Goal: Task Accomplishment & Management: Use online tool/utility

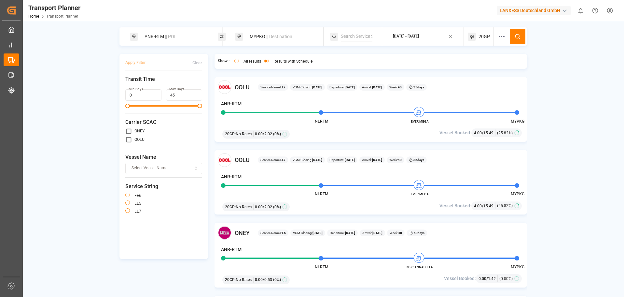
scroll to position [618, 0]
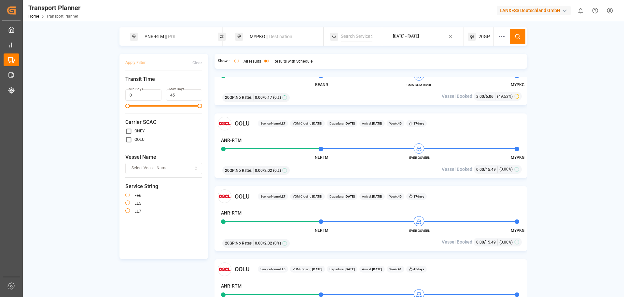
click at [270, 41] on div "MYPKG || Destination" at bounding box center [281, 37] width 70 height 12
drag, startPoint x: 261, startPoint y: 86, endPoint x: 244, endPoint y: 87, distance: 17.3
click at [244, 87] on input "MYPKG" at bounding box center [275, 84] width 65 height 10
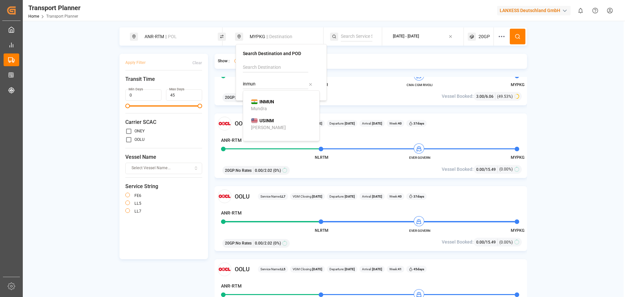
click at [267, 102] on b "INMUN" at bounding box center [266, 101] width 15 height 5
type input "INMUN"
click at [486, 38] on span "20GP" at bounding box center [483, 36] width 11 height 7
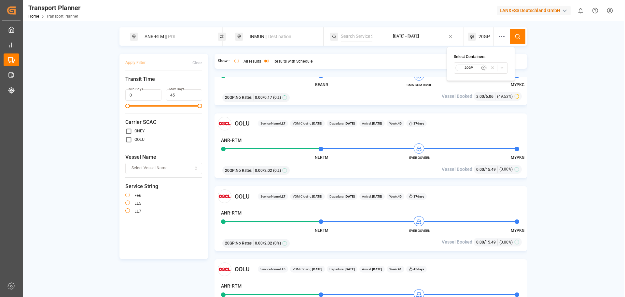
click at [475, 66] on small "20GP" at bounding box center [468, 67] width 23 height 5
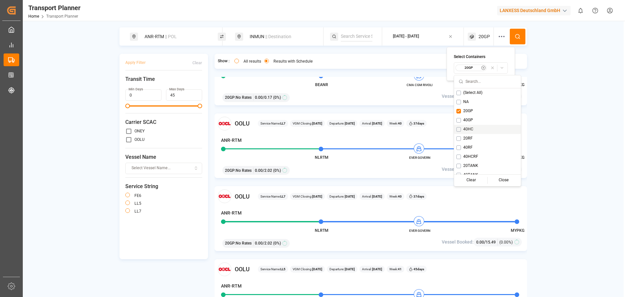
click at [461, 129] on button "Suggestions" at bounding box center [458, 129] width 5 height 5
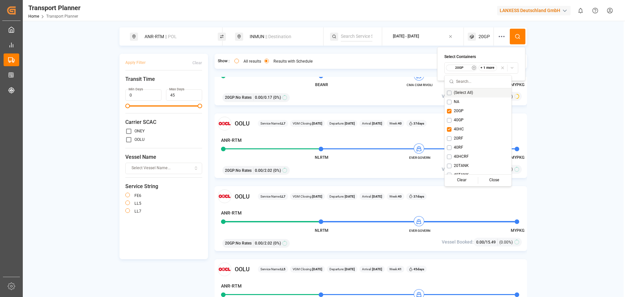
click at [472, 69] on circle "button" at bounding box center [474, 68] width 4 height 4
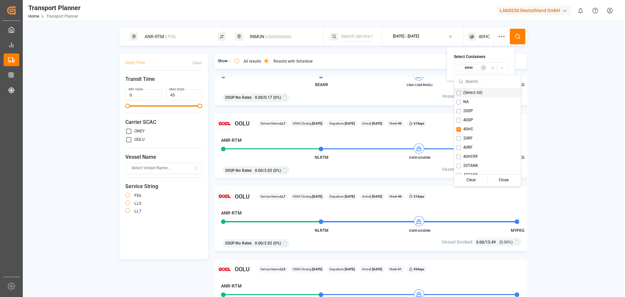
click at [559, 47] on div "ANR-RTM || POL INMUN || Destination [DATE] - [DATE] 40HC Apply Filter Clear Tra…" at bounding box center [323, 170] width 601 height 287
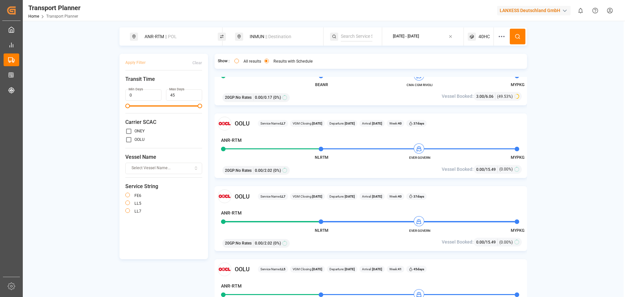
click at [417, 39] on div "[DATE] - [DATE]" at bounding box center [406, 37] width 26 height 6
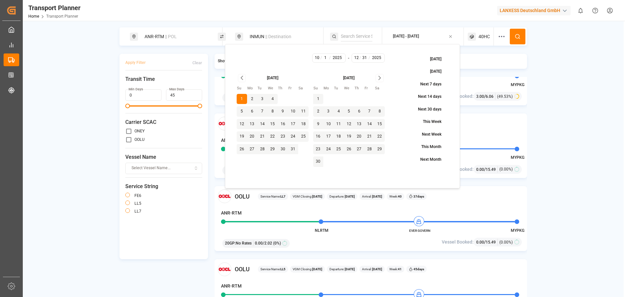
click at [242, 79] on icon "Go to previous month" at bounding box center [241, 78] width 7 height 8
click at [379, 75] on icon "Go to next month" at bounding box center [379, 78] width 7 height 8
click at [514, 36] on button at bounding box center [518, 37] width 16 height 16
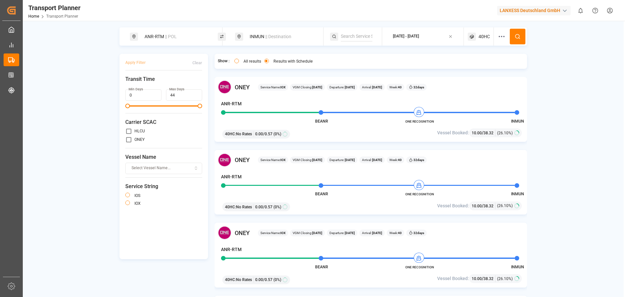
click at [405, 34] on div "[DATE] - [DATE]" at bounding box center [406, 37] width 26 height 6
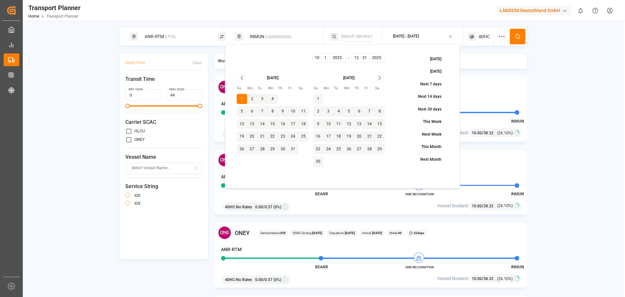
click at [263, 99] on button "3" at bounding box center [262, 99] width 10 height 10
type input "10"
type input "3"
click at [263, 99] on button "3" at bounding box center [262, 99] width 10 height 10
type input "3"
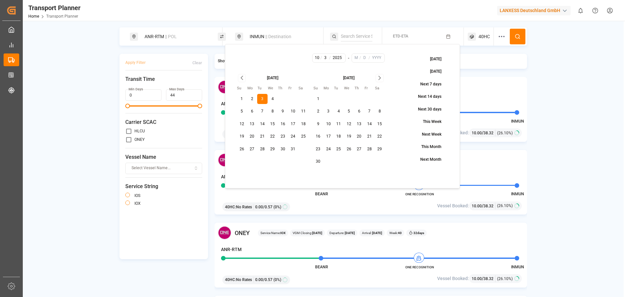
click at [377, 76] on icon "Go to next month" at bounding box center [379, 78] width 7 height 8
click at [377, 150] on button "31" at bounding box center [380, 149] width 10 height 10
type input "1"
type input "31"
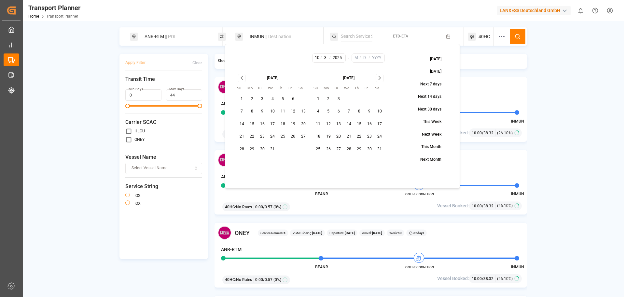
type input "2026"
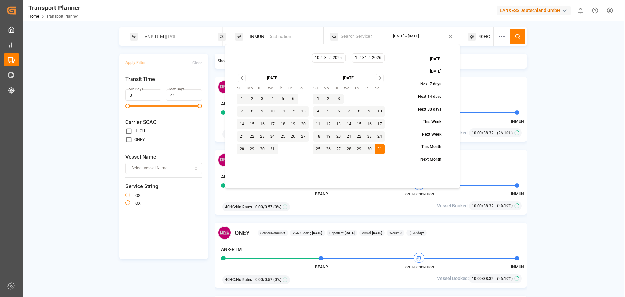
click at [524, 31] on button at bounding box center [518, 37] width 16 height 16
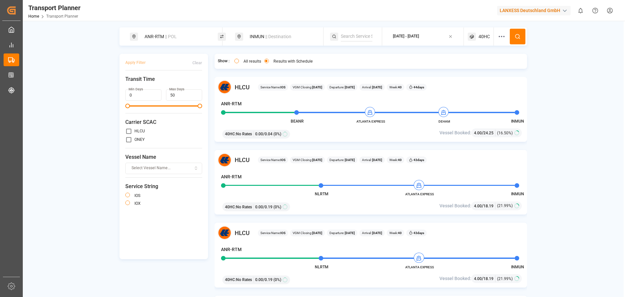
click at [267, 33] on div "INMUN || Destination" at bounding box center [281, 37] width 70 height 12
drag, startPoint x: 273, startPoint y: 84, endPoint x: 225, endPoint y: 77, distance: 48.6
click at [225, 77] on body "Created by potrace 1.15, written by [PERSON_NAME] [DATE]-[DATE] Created by potr…" at bounding box center [312, 148] width 625 height 297
type input "I"
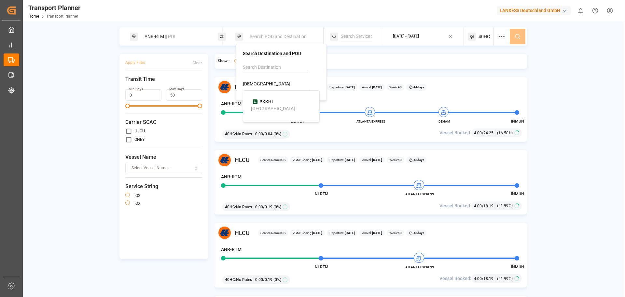
click at [266, 104] on span "PKKHI" at bounding box center [265, 101] width 13 height 7
type input "PKKHI"
click at [518, 41] on button at bounding box center [518, 37] width 16 height 16
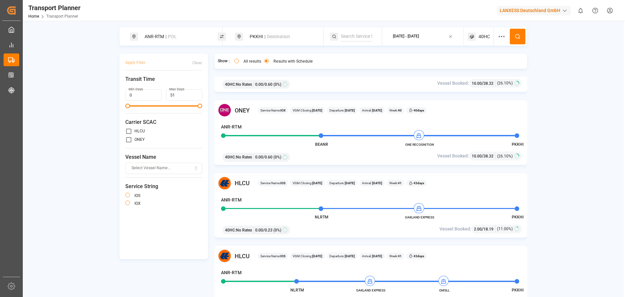
scroll to position [423, 0]
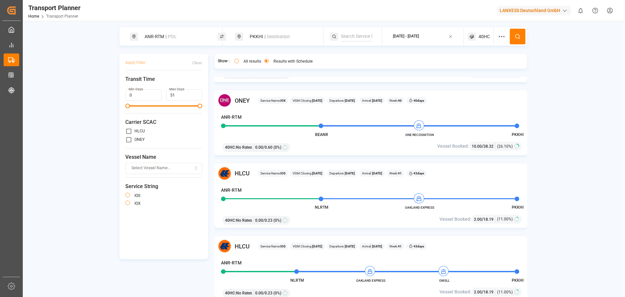
click at [257, 31] on div "PKKHI || Destination" at bounding box center [281, 37] width 70 height 12
drag, startPoint x: 260, startPoint y: 84, endPoint x: 243, endPoint y: 87, distance: 17.4
click at [243, 87] on input "PKKHI" at bounding box center [275, 84] width 65 height 10
click at [279, 108] on div "THBKK [GEOGRAPHIC_DATA]" at bounding box center [282, 105] width 63 height 14
type input "THBKK"
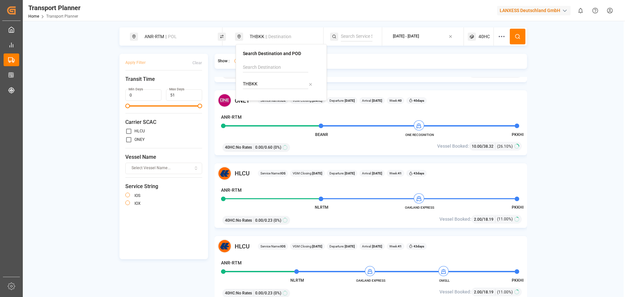
drag, startPoint x: 553, startPoint y: 78, endPoint x: 553, endPoint y: 81, distance: 3.6
click at [553, 81] on div "ANR-RTM || POL THBKK || Destination [DATE] - [DATE] 40HC Apply Filter Clear Tra…" at bounding box center [323, 170] width 601 height 287
click at [487, 39] on span "40HC" at bounding box center [483, 36] width 11 height 7
click at [484, 68] on icon "button" at bounding box center [483, 67] width 5 height 5
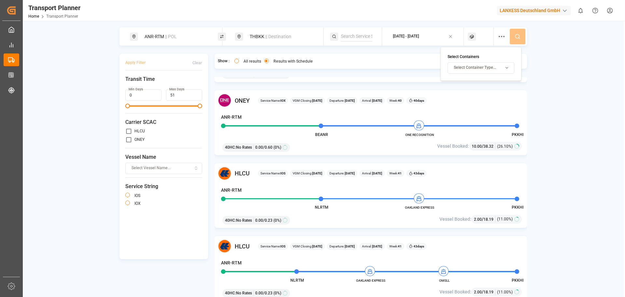
click at [481, 68] on span "Select Container Type..." at bounding box center [475, 68] width 42 height 6
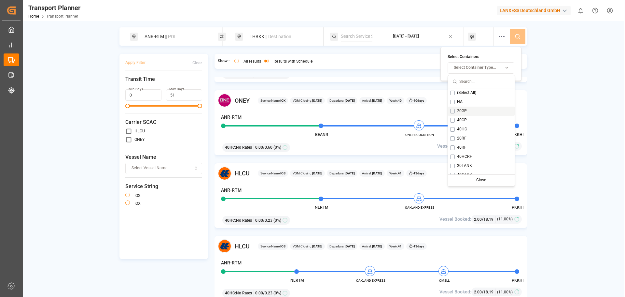
click at [467, 112] on div "20GP" at bounding box center [481, 110] width 67 height 9
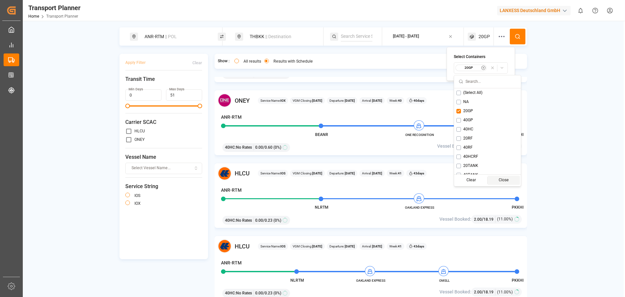
click at [561, 89] on div "ANR-RTM || POL THBKK || Destination [DATE] - [DATE] 20GP Apply Filter Clear Tra…" at bounding box center [323, 170] width 601 height 287
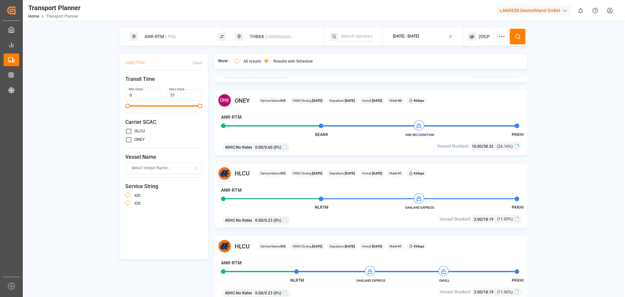
click at [514, 39] on button at bounding box center [518, 37] width 16 height 16
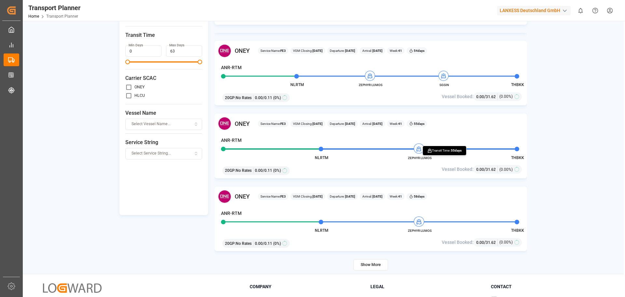
scroll to position [95, 0]
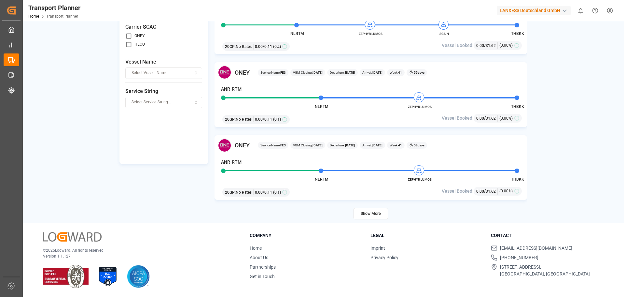
click at [367, 216] on button "Show More" at bounding box center [370, 213] width 35 height 11
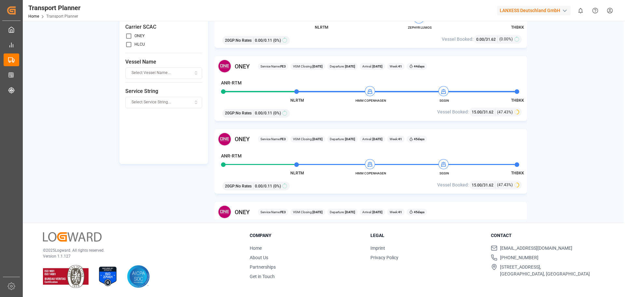
scroll to position [1392, 0]
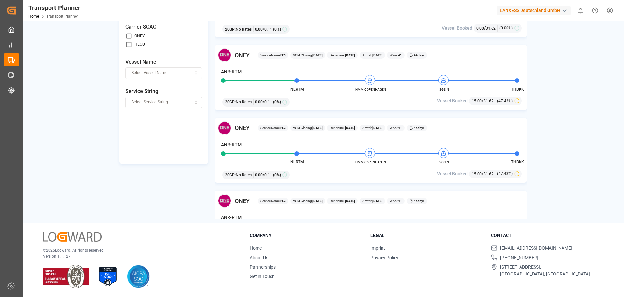
click at [547, 143] on div "ANR-RTM || POL THBKK || Destination [DATE] - [DATE] 20GP Apply Filter Clear Tra…" at bounding box center [323, 75] width 601 height 287
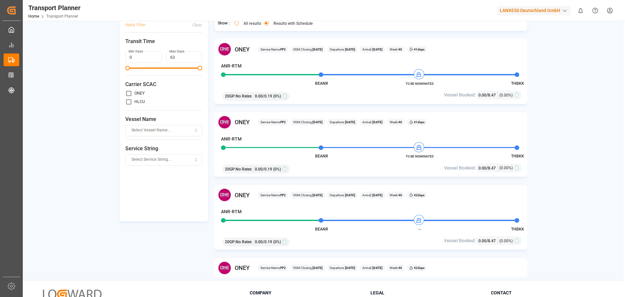
scroll to position [0, 0]
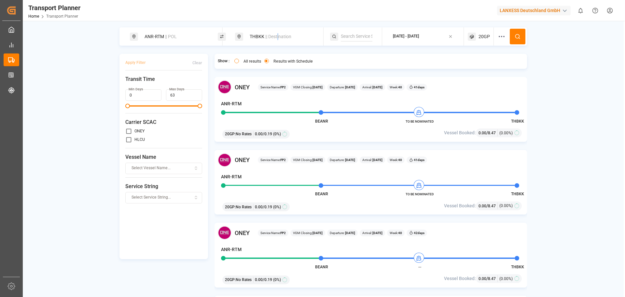
click at [277, 37] on span "|| Destination" at bounding box center [278, 36] width 26 height 5
drag, startPoint x: 255, startPoint y: 81, endPoint x: 243, endPoint y: 81, distance: 12.0
click at [243, 81] on input "THBKK" at bounding box center [275, 84] width 65 height 10
drag, startPoint x: 263, startPoint y: 100, endPoint x: 349, endPoint y: 77, distance: 89.6
click at [266, 100] on b "INNSA" at bounding box center [266, 101] width 14 height 5
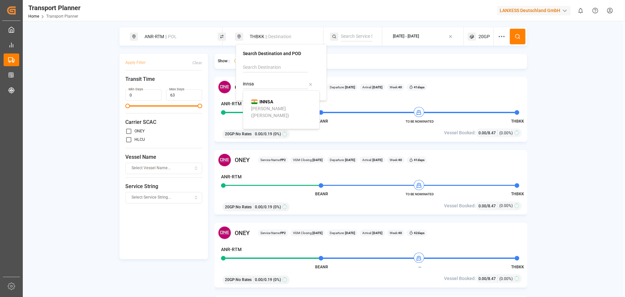
type input "INNSA"
click at [419, 36] on div "[DATE] - [DATE]" at bounding box center [406, 37] width 26 height 6
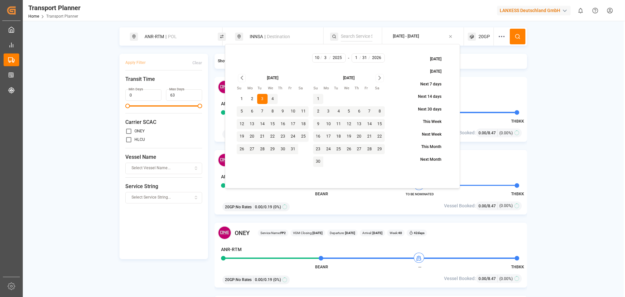
click at [240, 76] on icon "Go to previous month" at bounding box center [241, 78] width 7 height 8
click at [521, 39] on button at bounding box center [518, 37] width 16 height 16
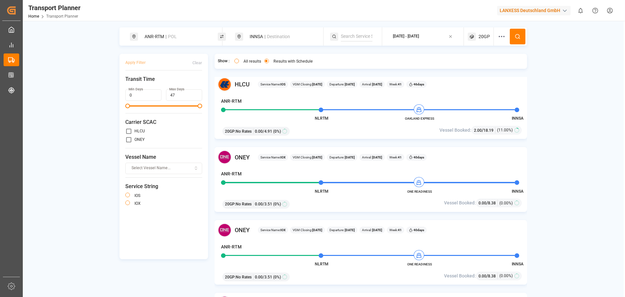
scroll to position [814, 0]
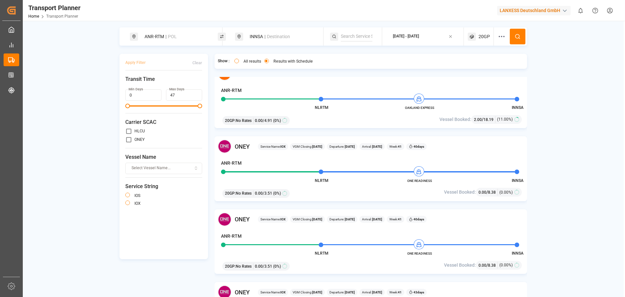
click at [557, 154] on div "ANR-RTM || POL INNSA || Destination [DATE] - [DATE] 20GP Apply Filter Clear Tra…" at bounding box center [323, 170] width 601 height 287
